Goal: Task Accomplishment & Management: Use online tool/utility

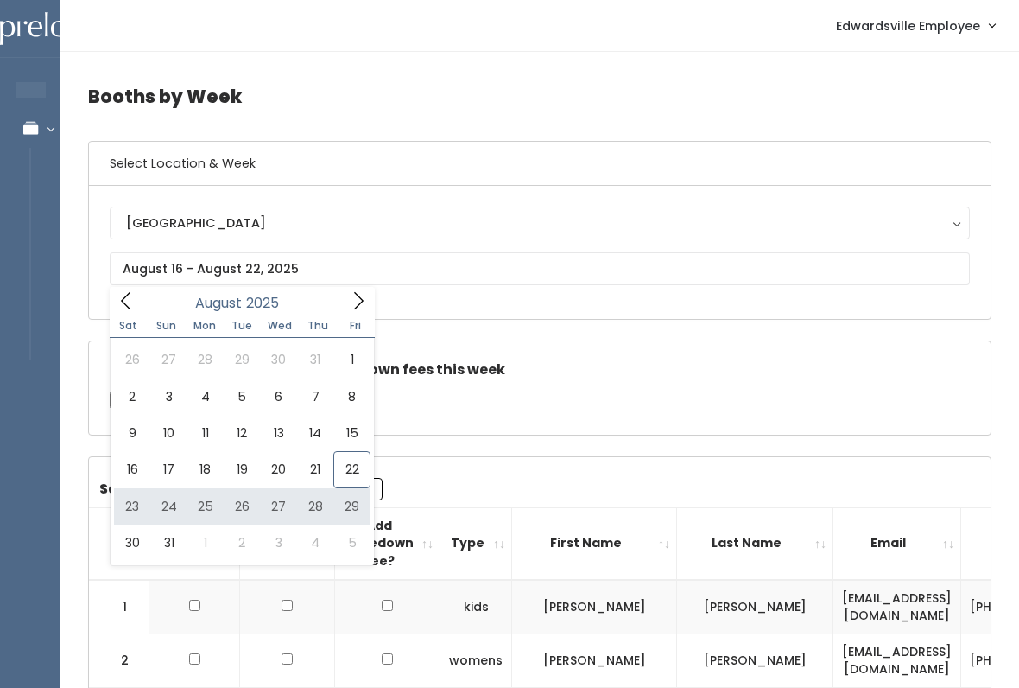
type input "[DATE] to [DATE]"
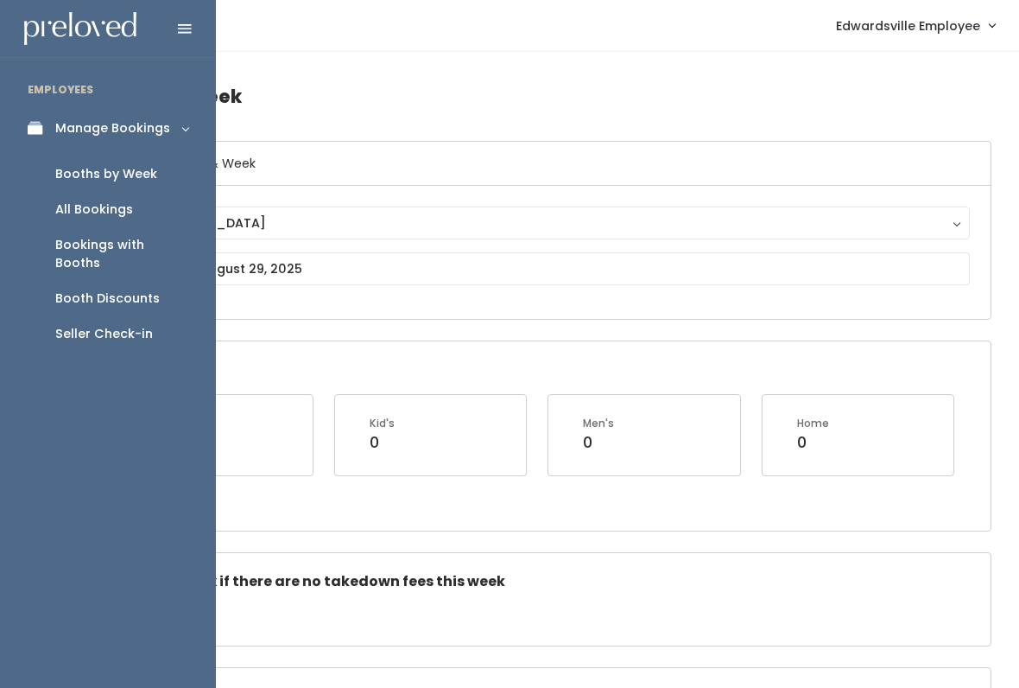
click at [35, 129] on icon at bounding box center [40, 128] width 24 height 15
click at [154, 128] on div "Manage Bookings" at bounding box center [112, 128] width 115 height 18
click at [130, 325] on div "Seller Check-in" at bounding box center [104, 334] width 98 height 18
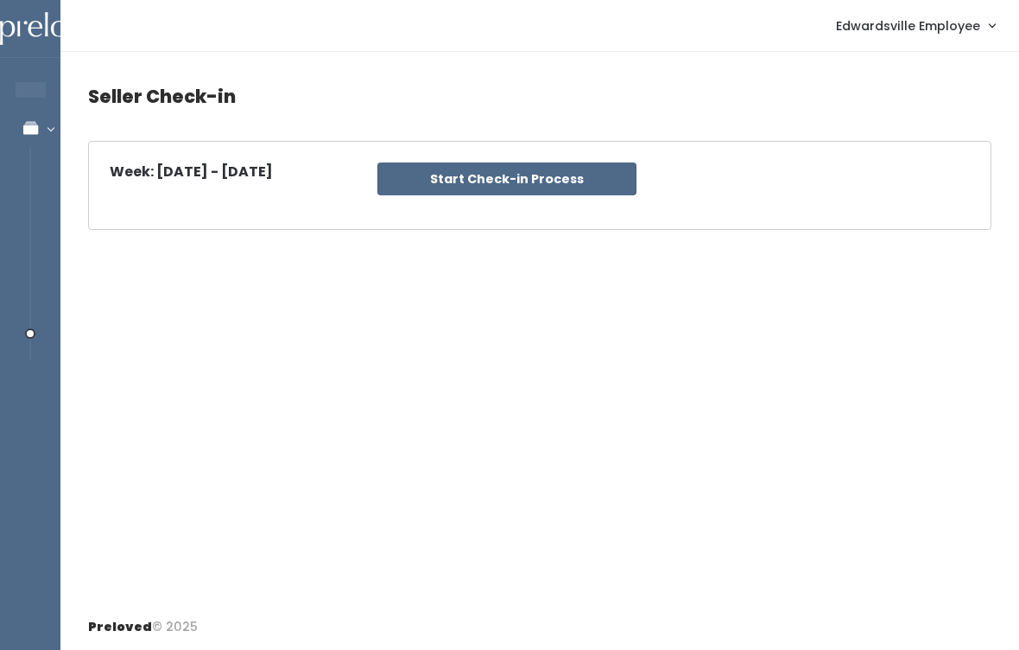
click at [477, 180] on button "Start Check-in Process" at bounding box center [507, 178] width 259 height 33
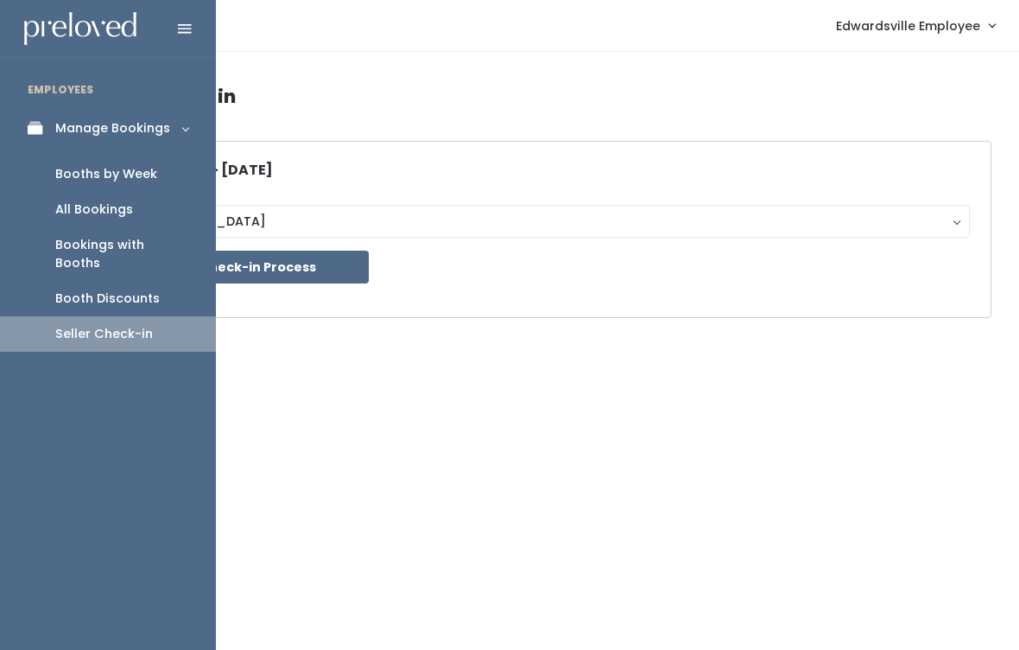
click at [160, 166] on link "Booths by Week" at bounding box center [108, 173] width 216 height 35
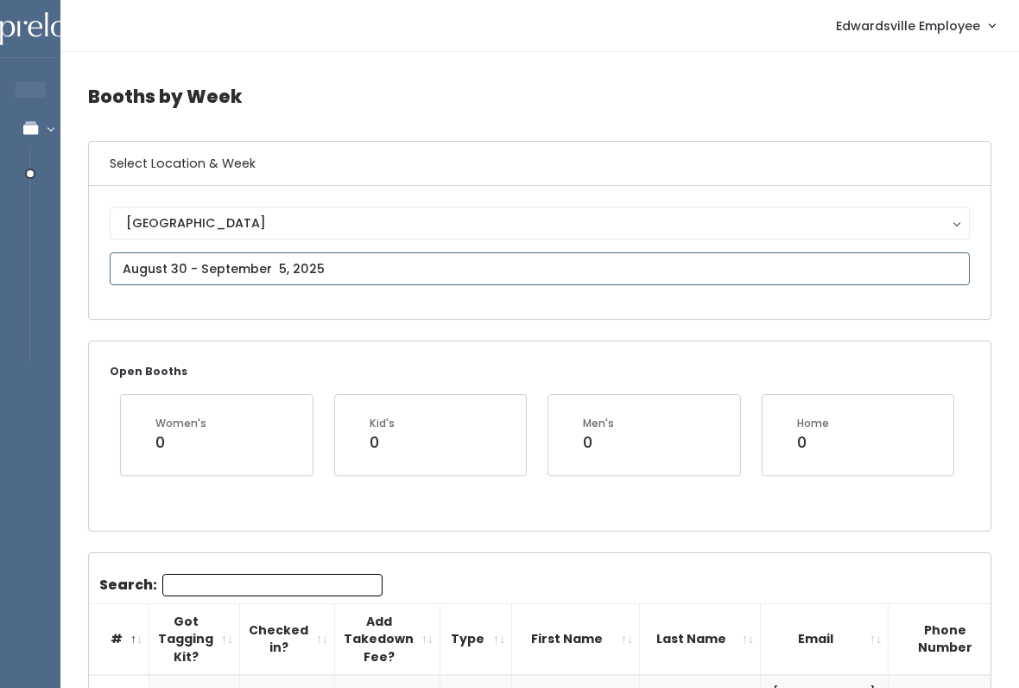
click at [291, 261] on input "text" at bounding box center [540, 268] width 860 height 33
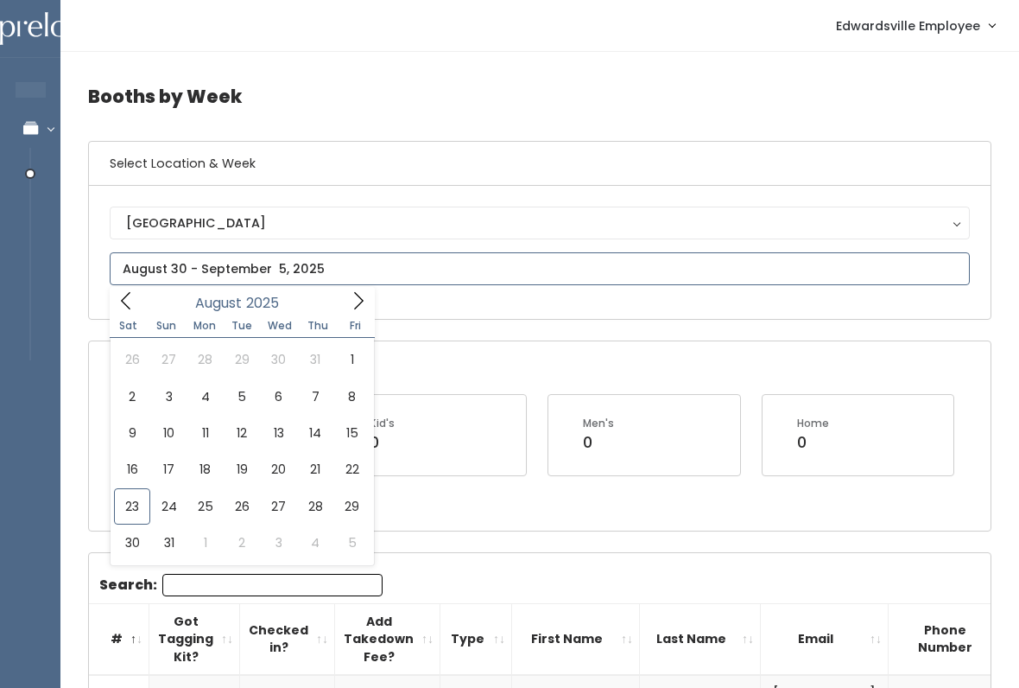
type input "August 23 to August 29"
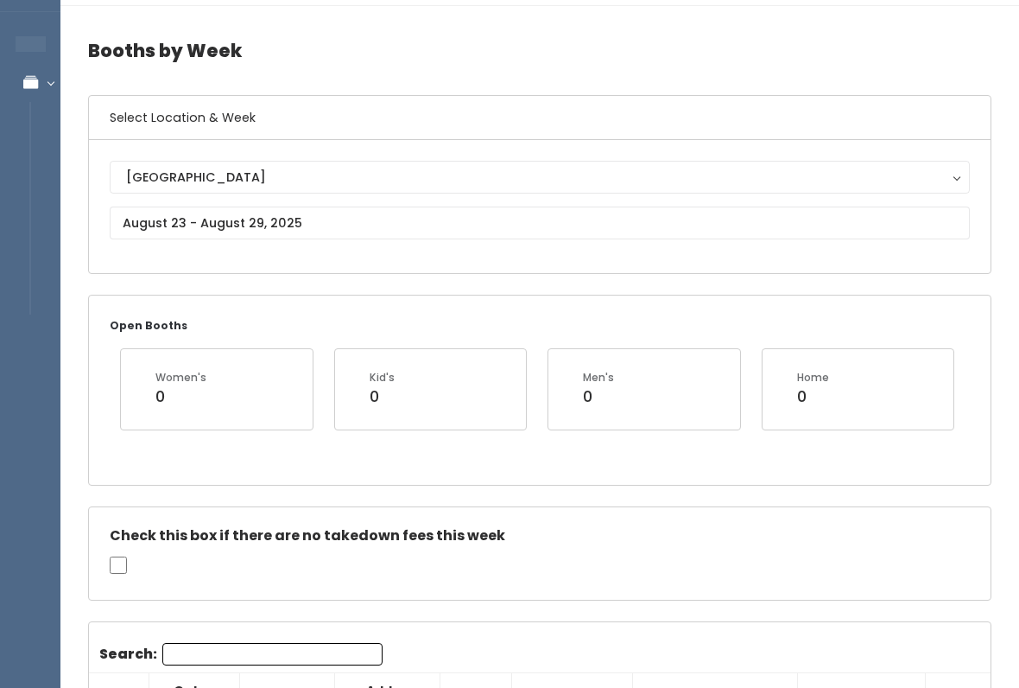
scroll to position [50, 0]
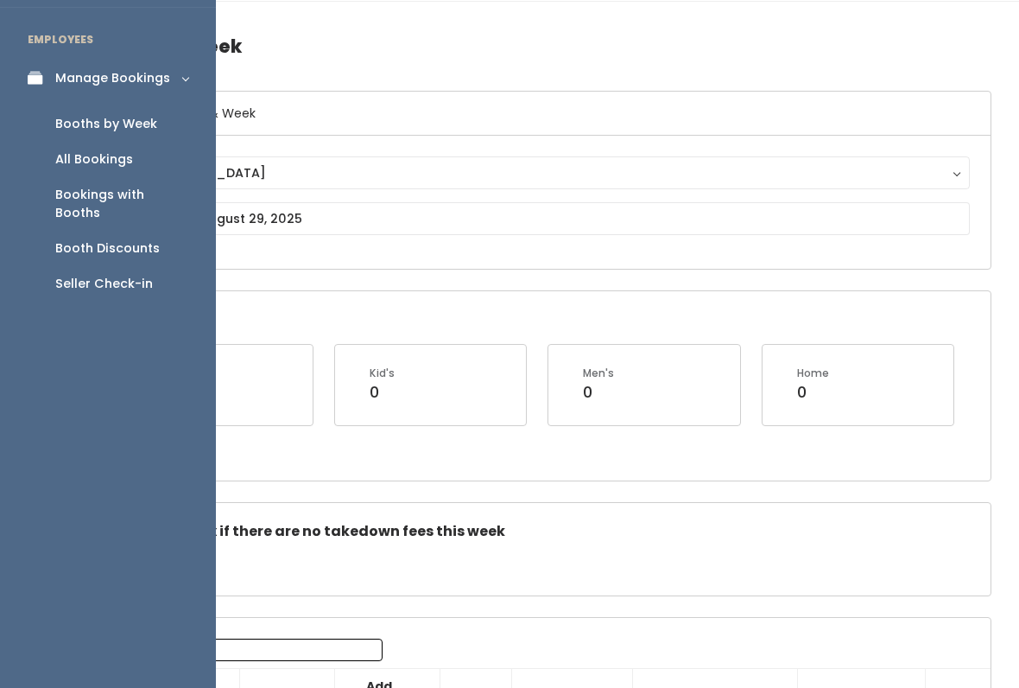
click at [36, 92] on link "Manage Bookings" at bounding box center [108, 78] width 216 height 39
click at [70, 86] on link "Manage Bookings" at bounding box center [108, 78] width 216 height 39
click at [93, 275] on div "Seller Check-in" at bounding box center [104, 284] width 98 height 18
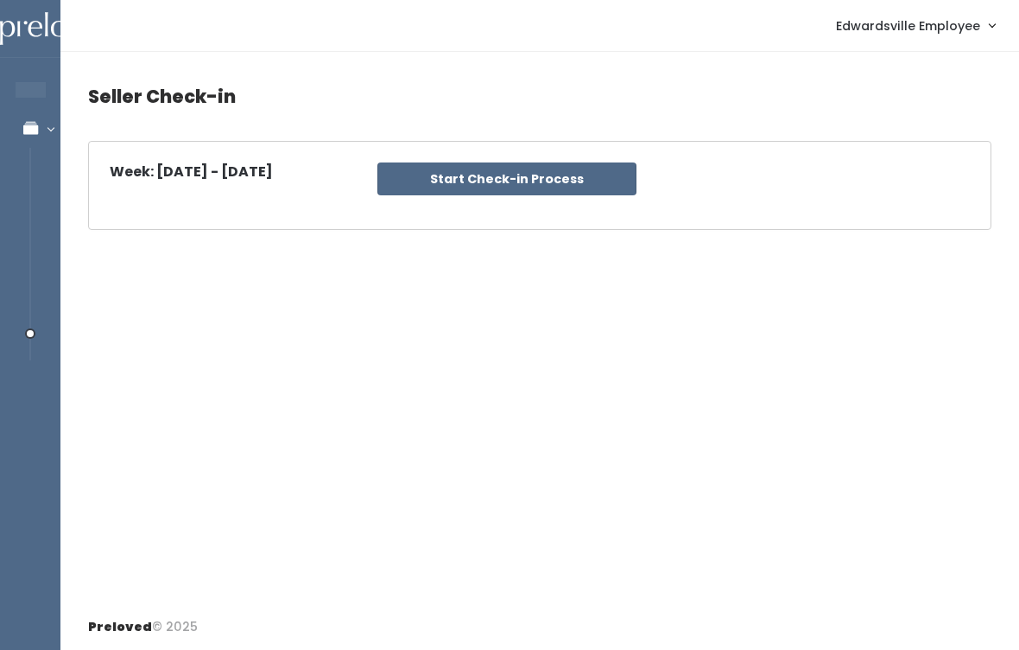
click at [602, 176] on button "Start Check-in Process" at bounding box center [507, 178] width 259 height 33
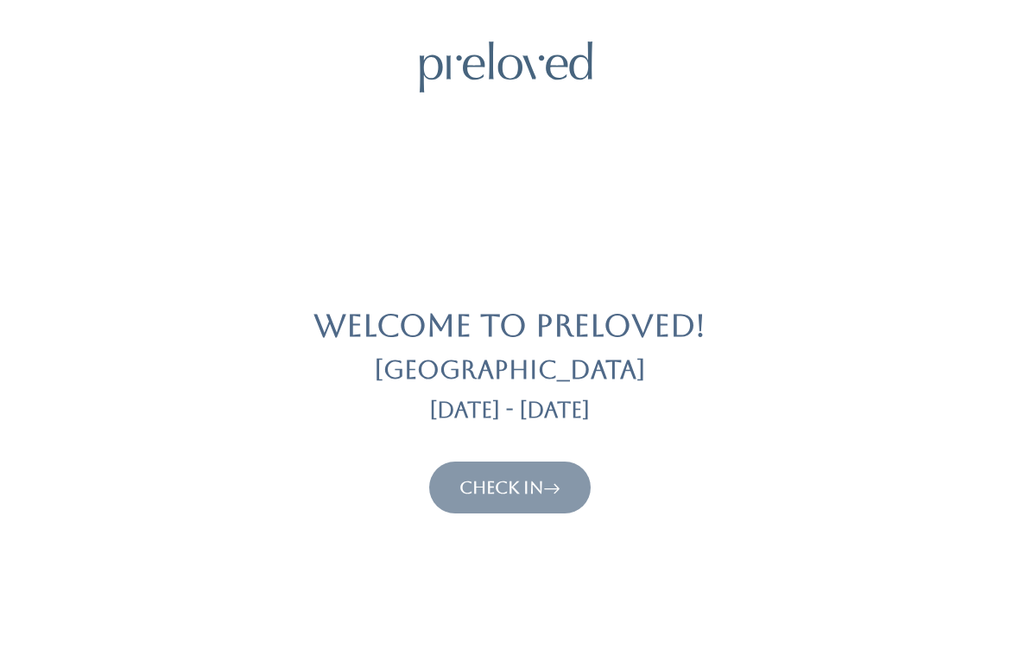
click at [551, 482] on icon at bounding box center [551, 487] width 17 height 21
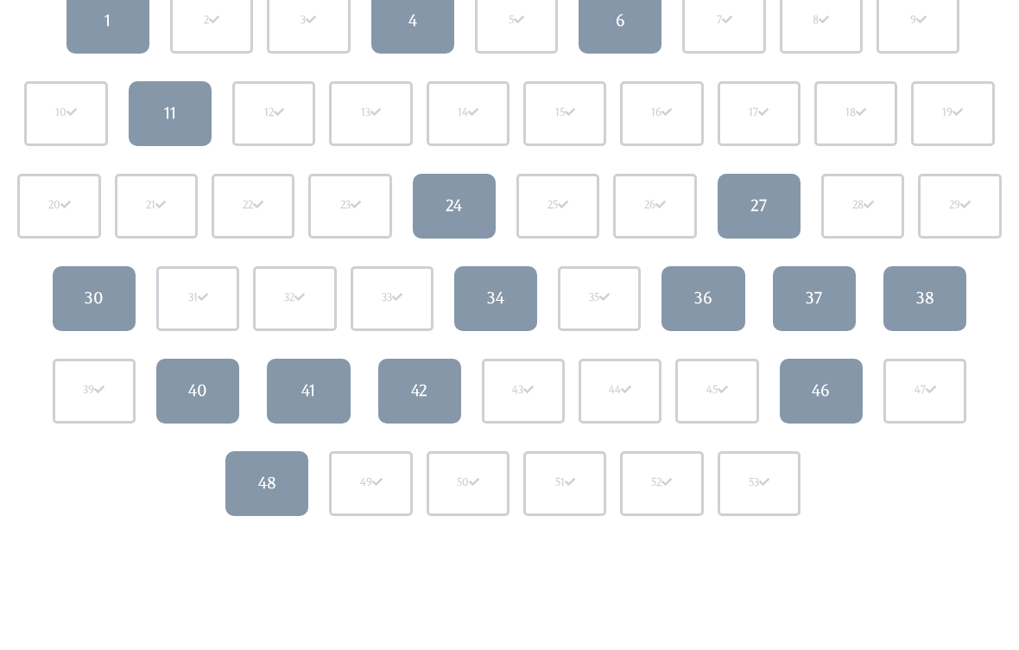
scroll to position [238, 0]
click at [112, 304] on link "30" at bounding box center [94, 298] width 83 height 65
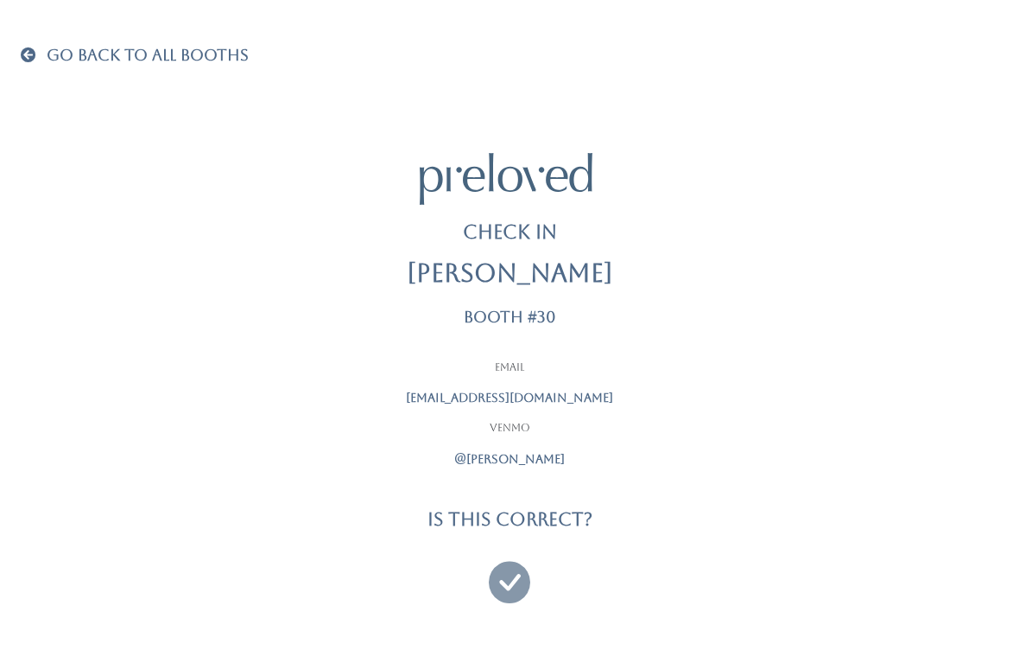
click at [515, 569] on icon at bounding box center [509, 574] width 41 height 58
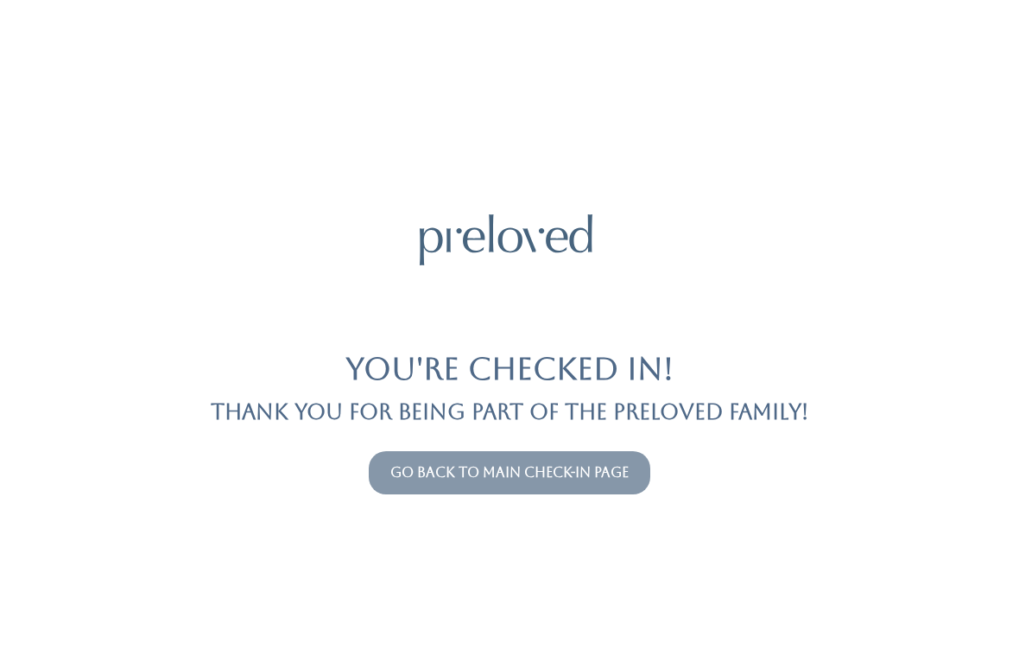
click at [540, 465] on link "Go back to main check-in page" at bounding box center [510, 472] width 238 height 16
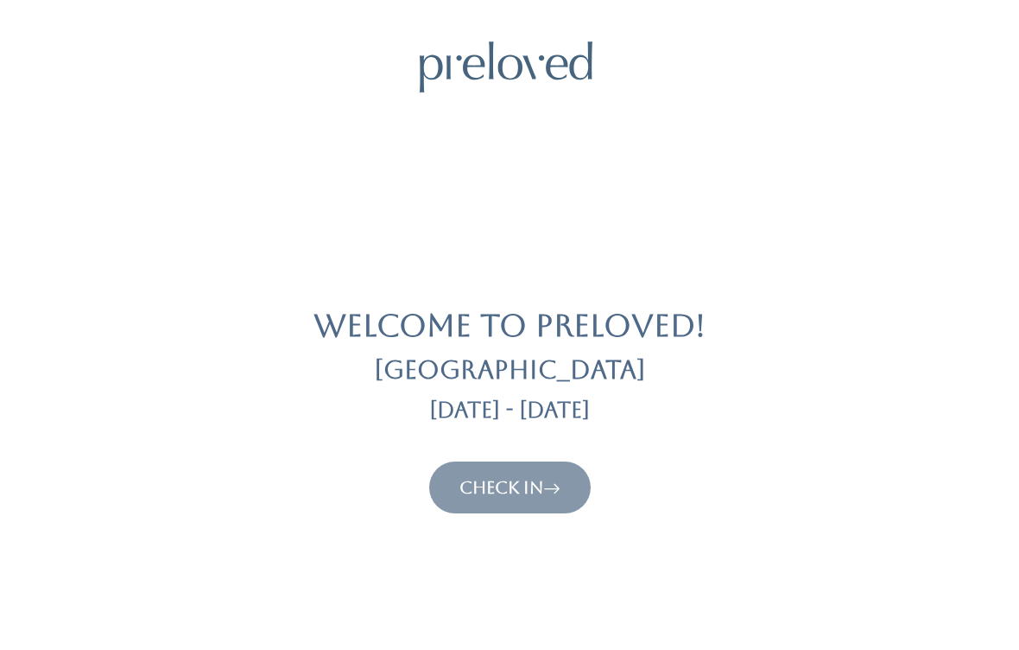
click at [535, 461] on button "Check In" at bounding box center [510, 487] width 162 height 52
click at [508, 482] on link "Check In" at bounding box center [510, 487] width 101 height 21
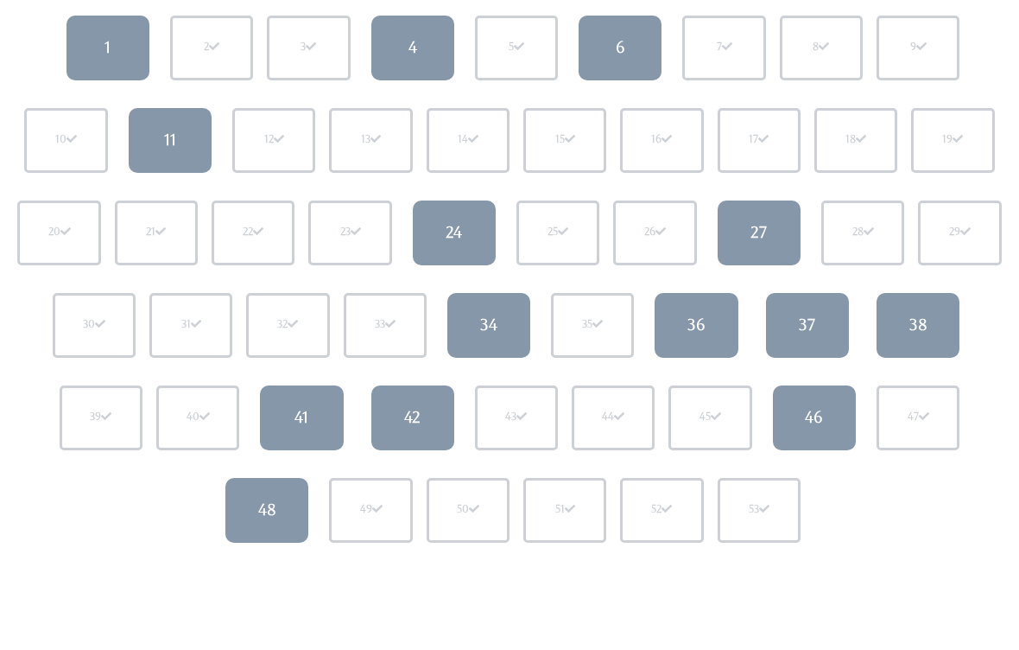
scroll to position [210, 0]
click at [447, 235] on div "24" at bounding box center [454, 233] width 16 height 22
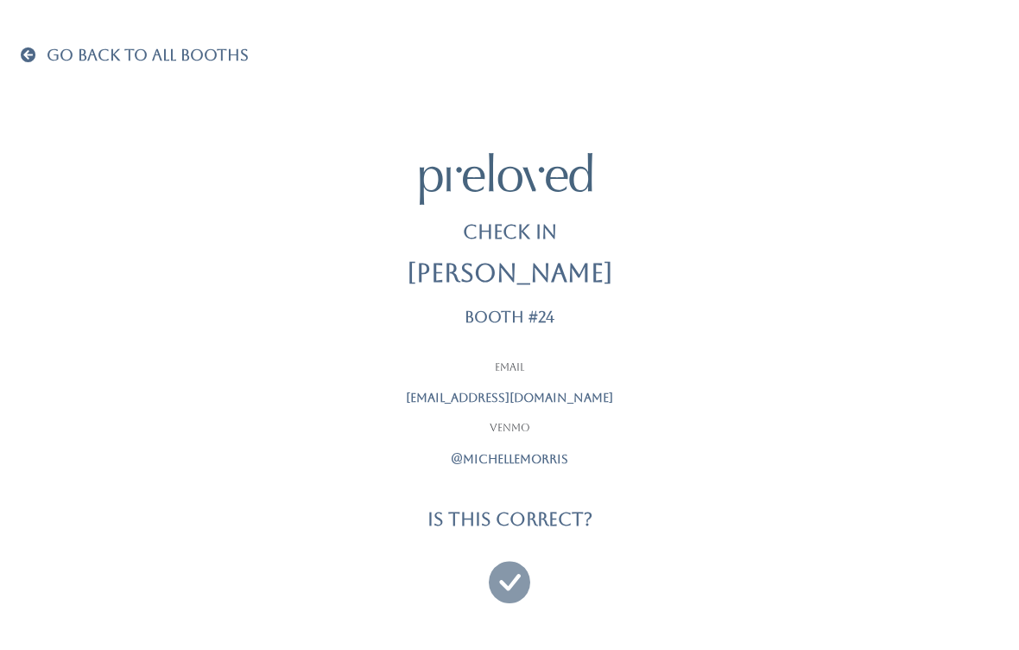
click at [500, 578] on icon at bounding box center [509, 574] width 41 height 58
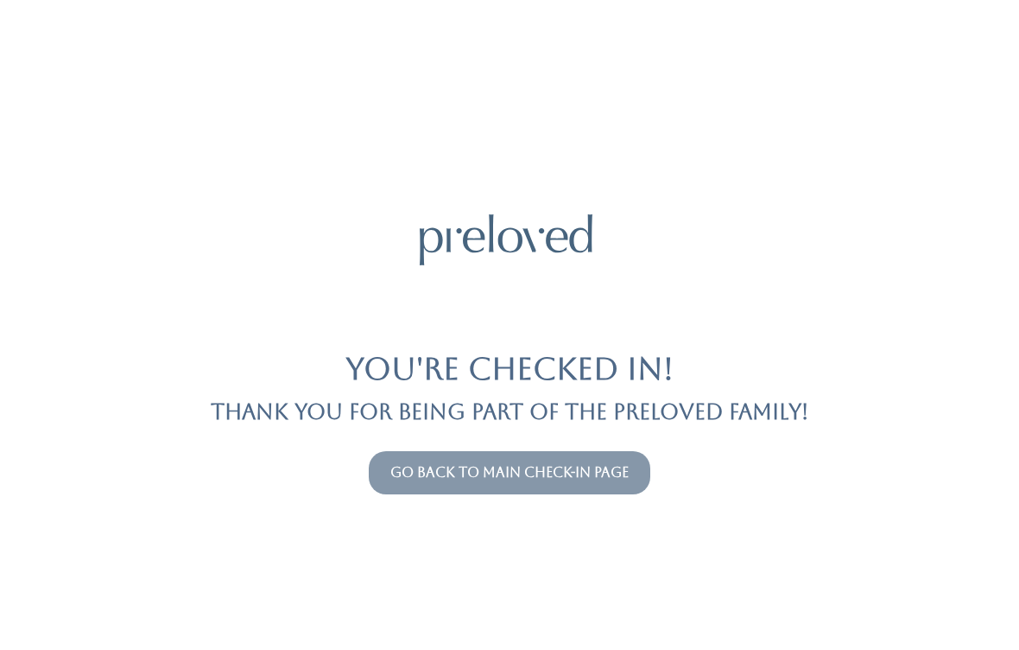
click at [595, 458] on button "Go back to main check-in page" at bounding box center [510, 472] width 282 height 43
click at [604, 467] on link "Go back to main check-in page" at bounding box center [510, 472] width 238 height 16
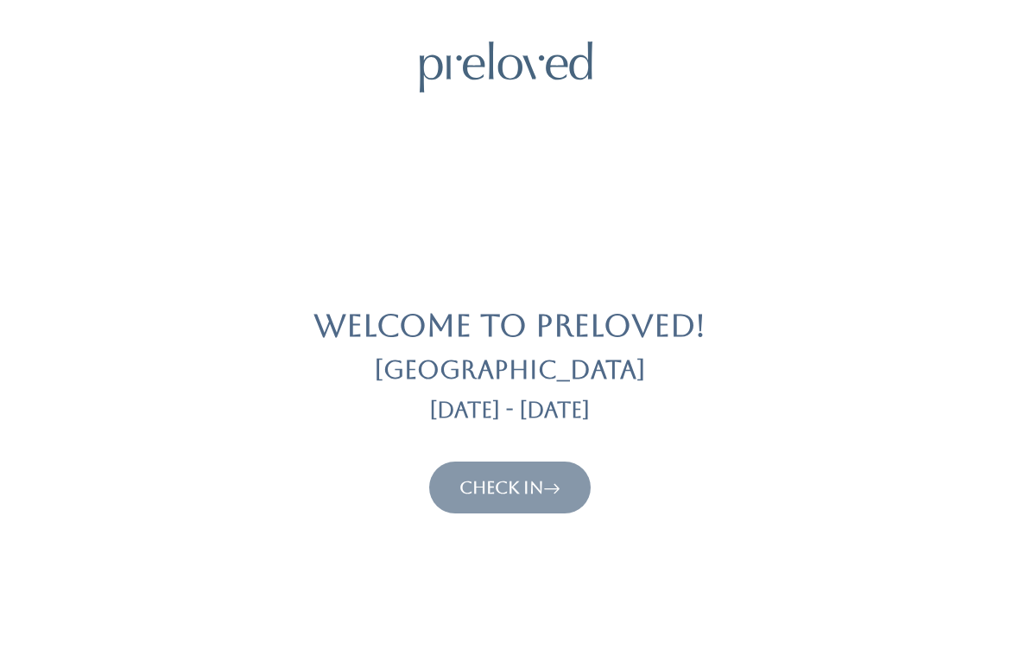
click at [559, 477] on icon at bounding box center [551, 487] width 17 height 21
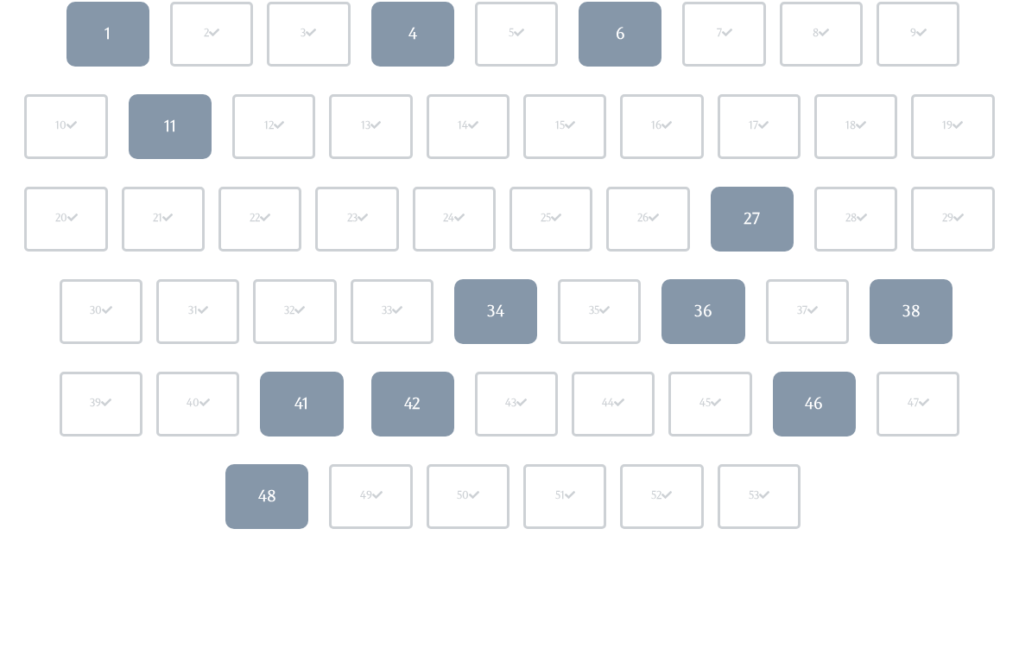
scroll to position [231, 0]
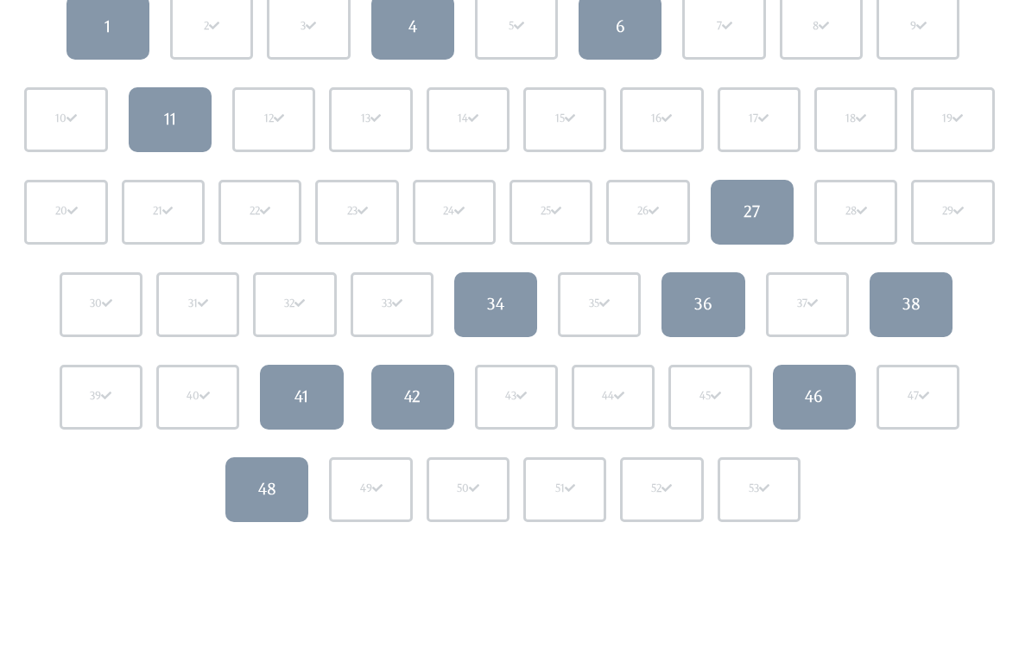
click at [922, 312] on link "38" at bounding box center [911, 305] width 83 height 65
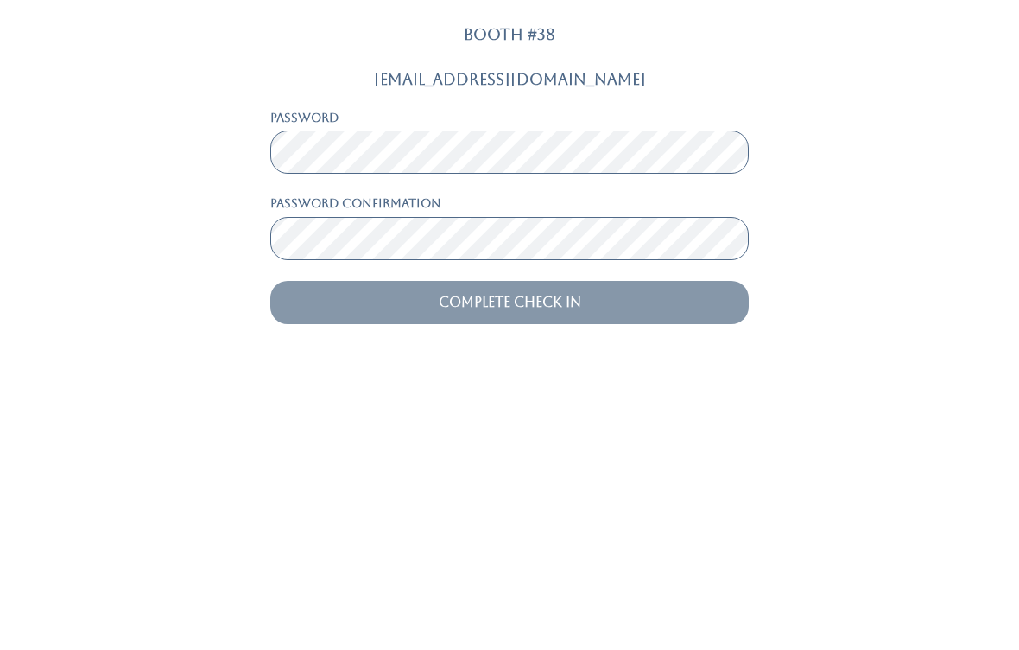
click at [510, 554] on input "Complete Check In" at bounding box center [509, 575] width 479 height 43
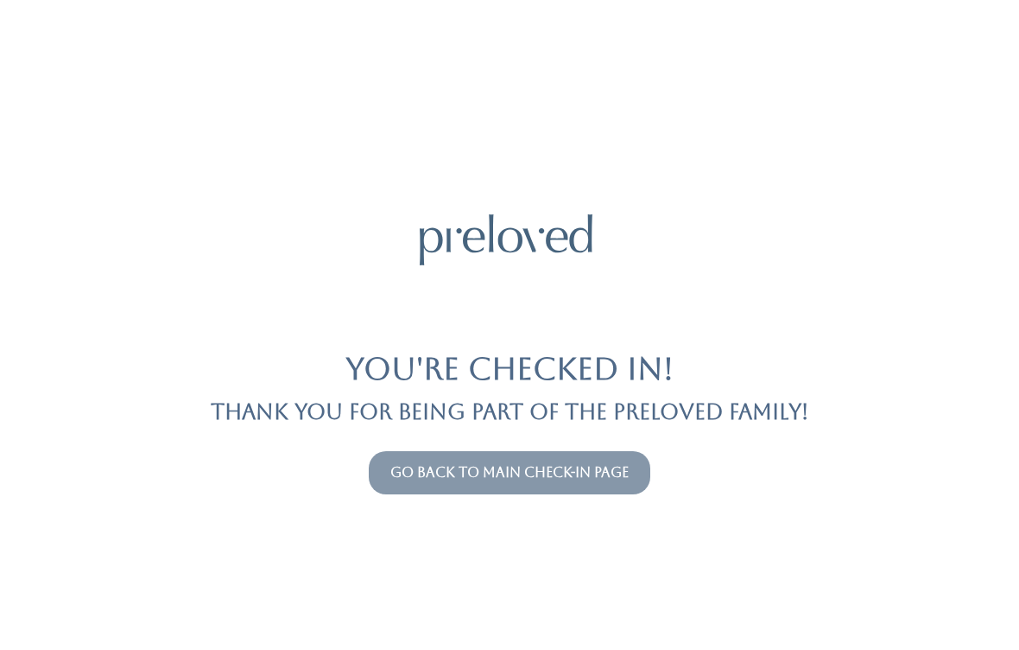
click at [487, 477] on link "Go back to main check-in page" at bounding box center [510, 472] width 238 height 16
